Goal: Information Seeking & Learning: Learn about a topic

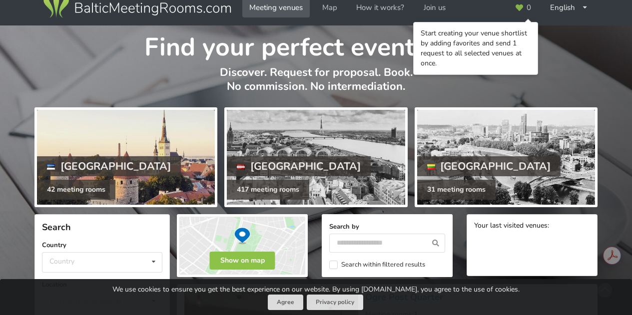
scroll to position [14, 0]
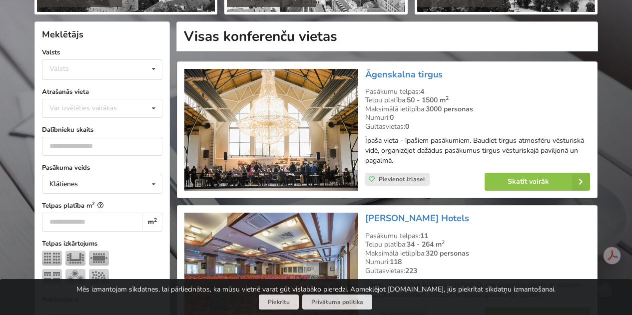
scroll to position [207, 0]
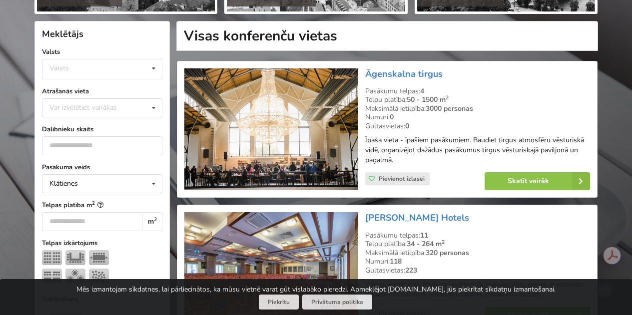
drag, startPoint x: 166, startPoint y: 101, endPoint x: 476, endPoint y: 83, distance: 310.2
click at [476, 83] on div "Āgenskalna tirgus Pasākumu telpas: 4 Telpu platība: 50 - 1500 m 2 Maksimālā iet…" at bounding box center [478, 129] width 232 height 129
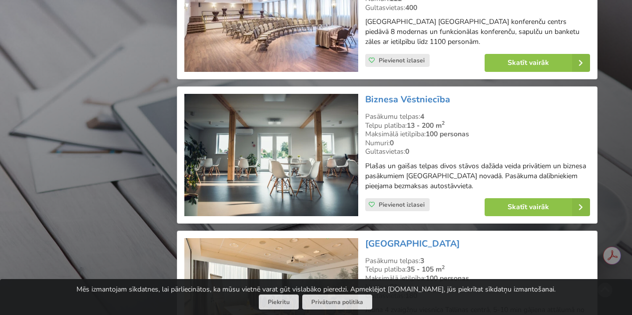
scroll to position [1496, 0]
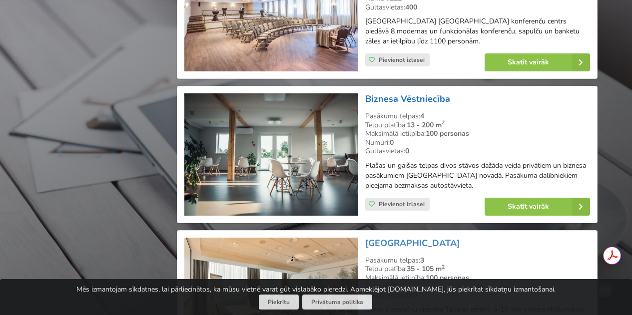
click at [406, 96] on link "Biznesa Vēstniecība" at bounding box center [407, 99] width 85 height 12
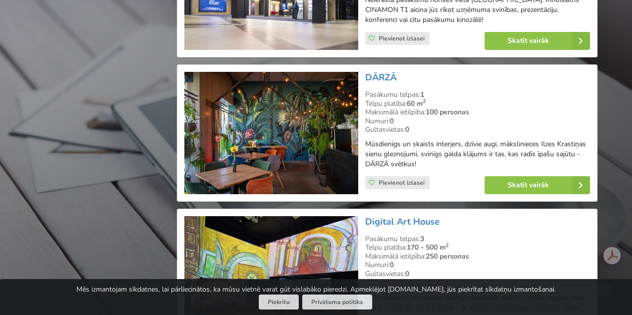
scroll to position [1947, 0]
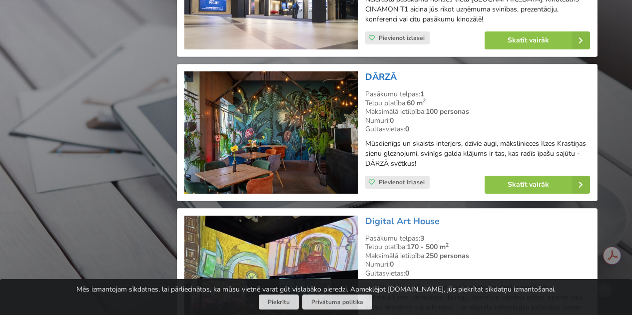
click at [385, 76] on link "DĀRZĀ" at bounding box center [380, 77] width 31 height 12
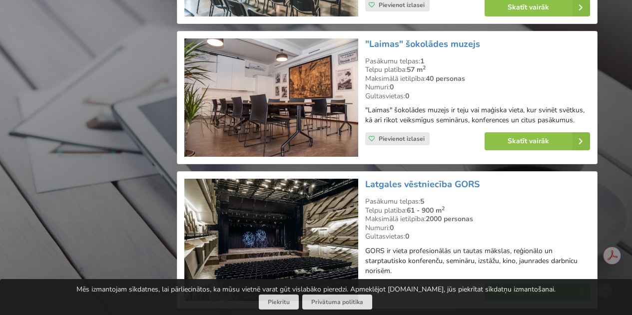
scroll to position [7725, 0]
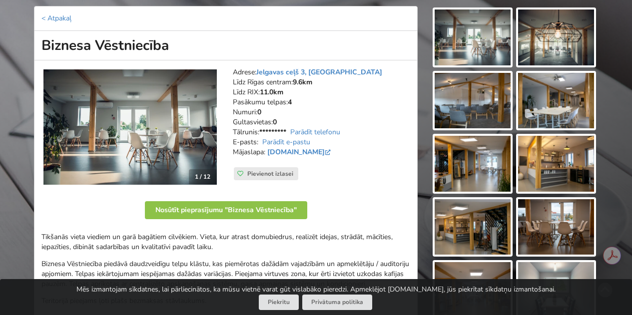
scroll to position [112, 0]
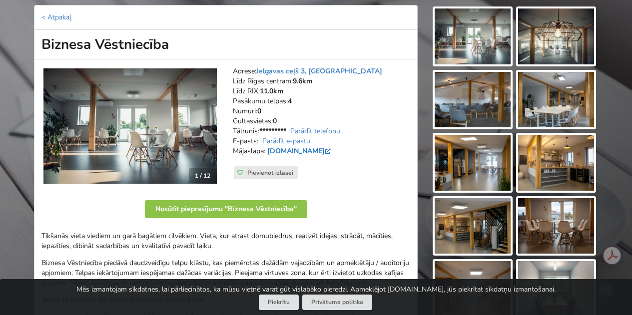
click at [312, 150] on link "[DOMAIN_NAME]" at bounding box center [299, 150] width 65 height 9
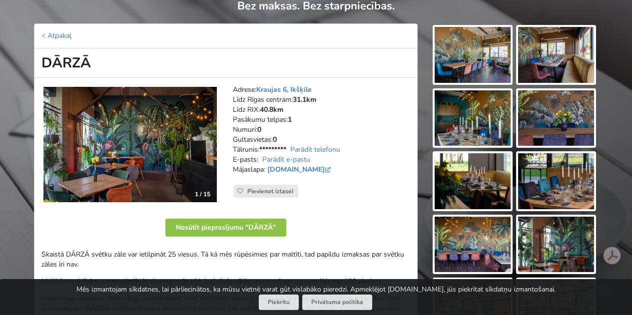
scroll to position [94, 0]
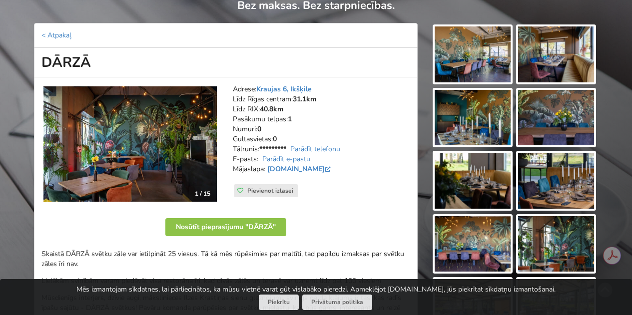
click at [271, 169] on link "www.facebook.com" at bounding box center [299, 168] width 65 height 9
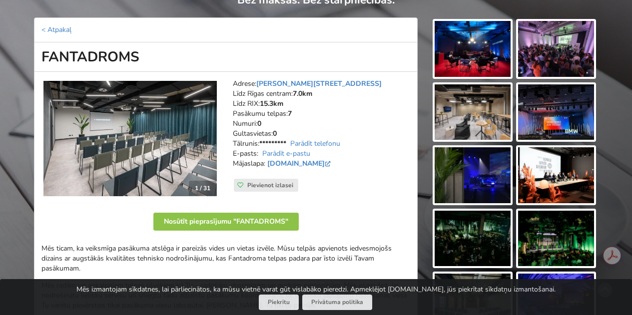
scroll to position [100, 0]
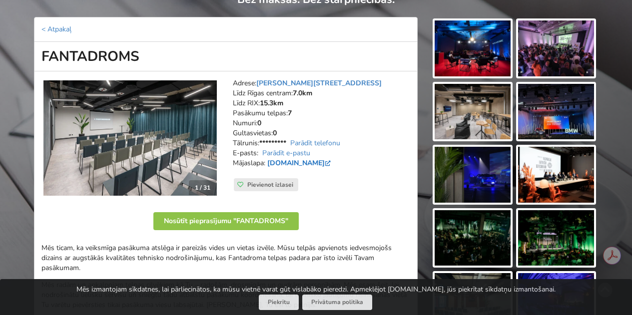
click at [293, 158] on link "[DOMAIN_NAME]" at bounding box center [299, 162] width 65 height 9
